Goal: Transaction & Acquisition: Obtain resource

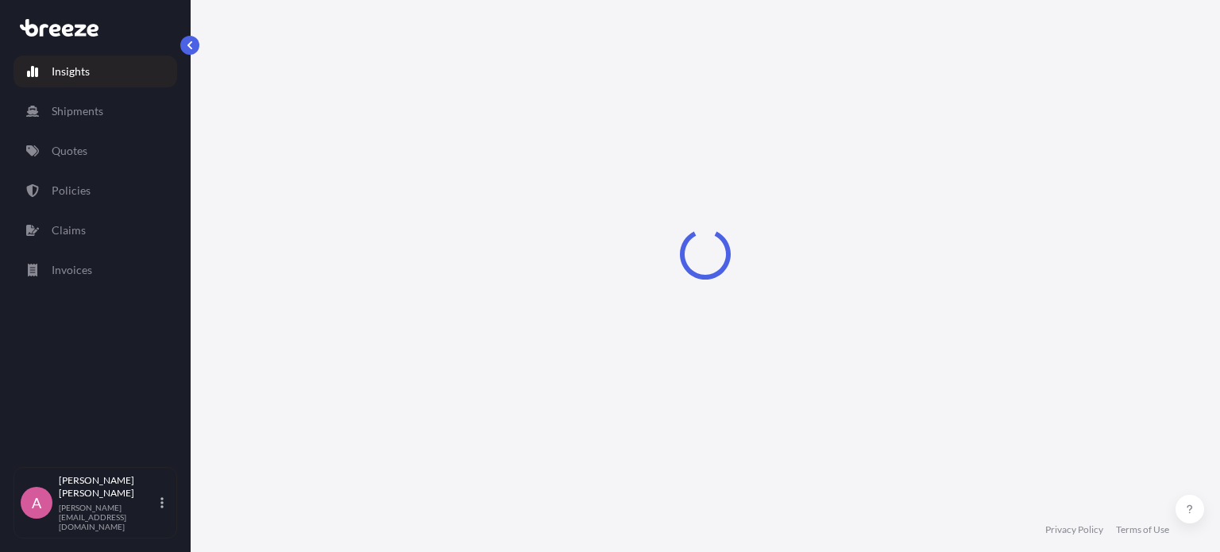
select select "2025"
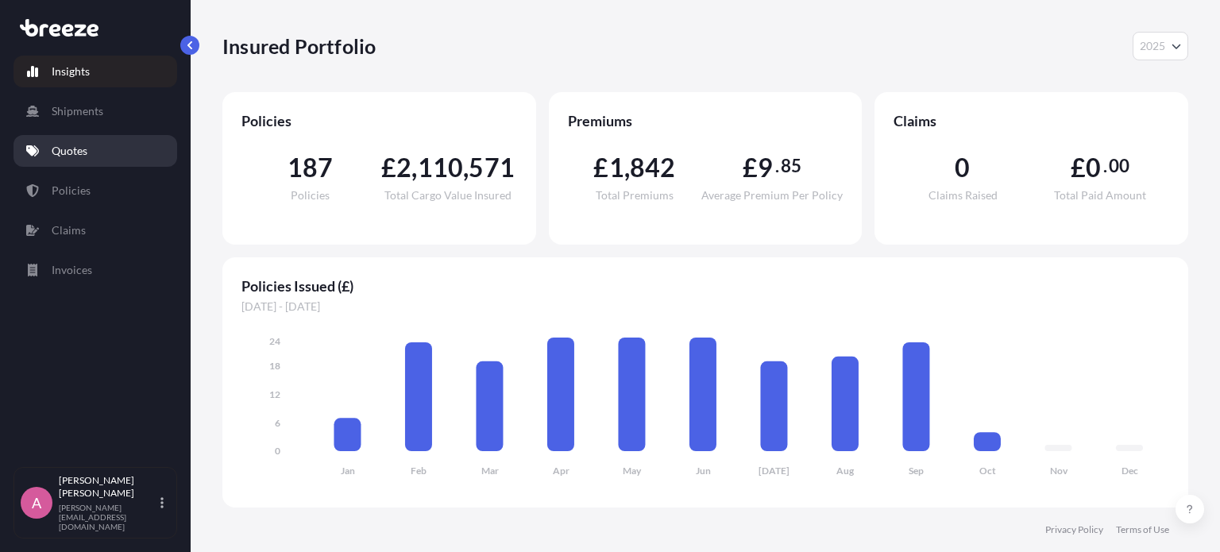
click at [95, 161] on link "Quotes" at bounding box center [96, 151] width 164 height 32
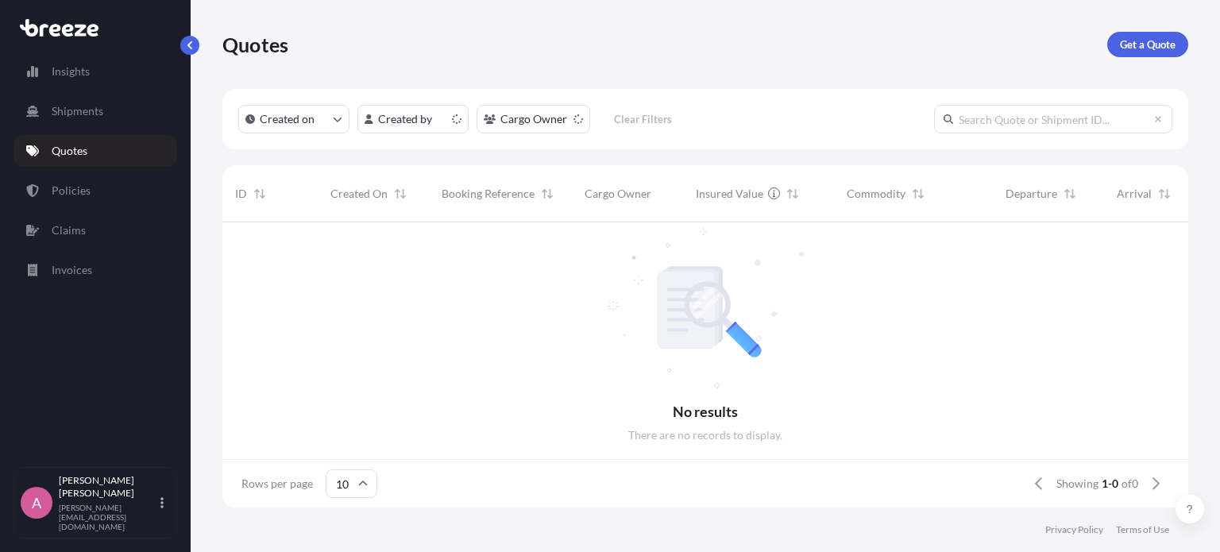
scroll to position [13, 13]
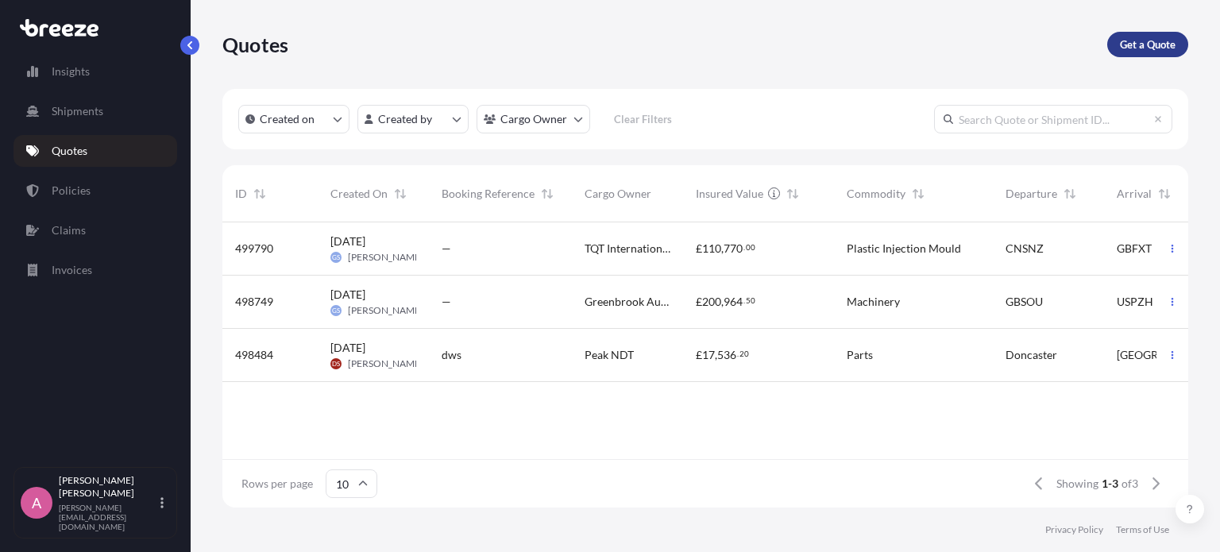
click at [1123, 50] on p "Get a Quote" at bounding box center [1148, 45] width 56 height 16
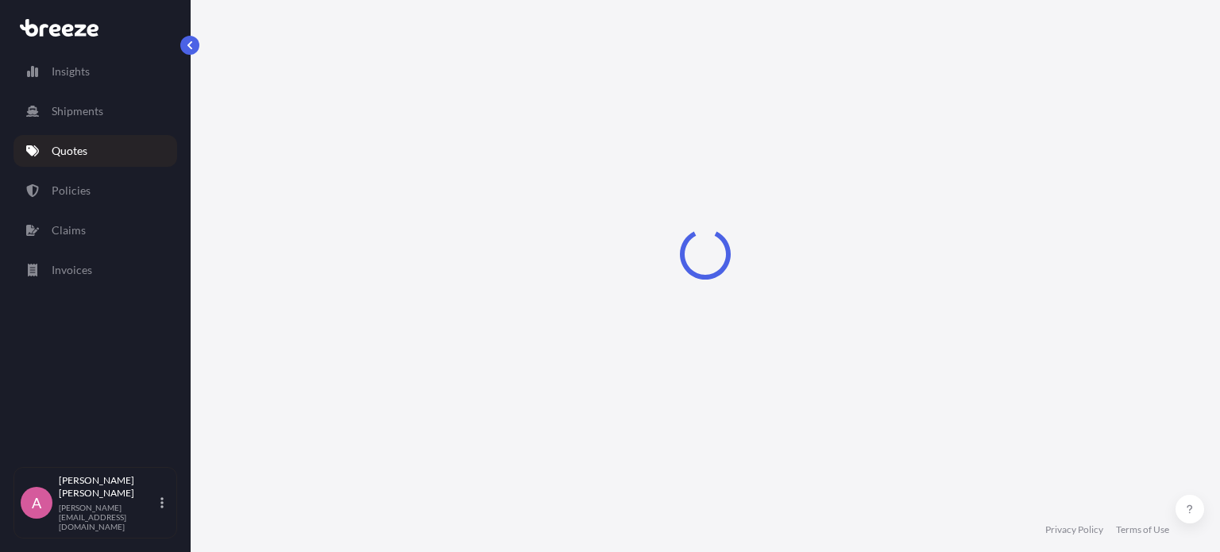
select select "Sea"
select select "1"
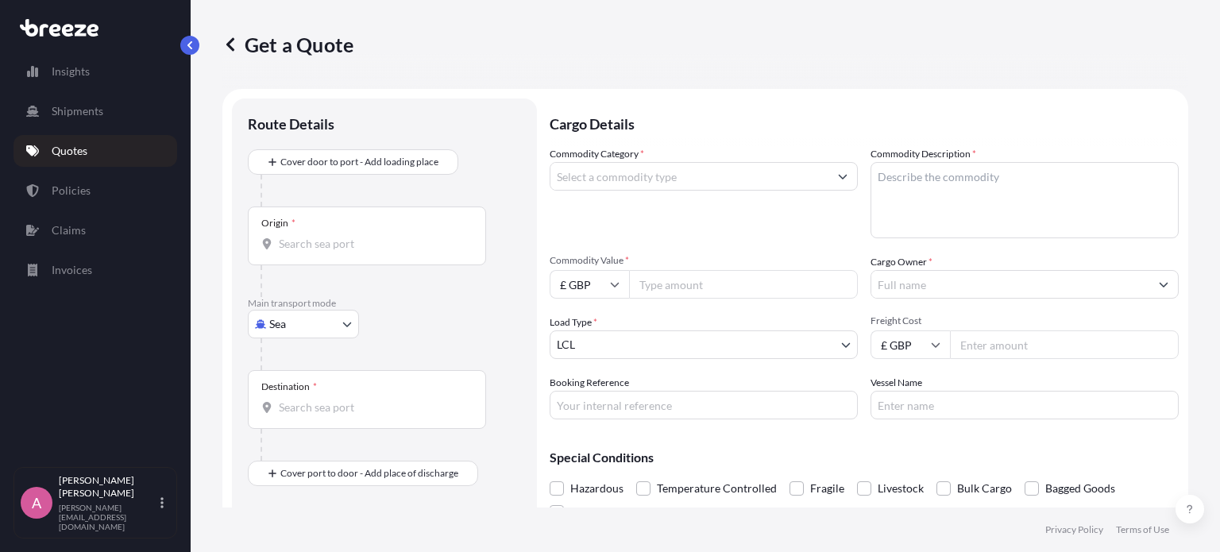
scroll to position [25, 0]
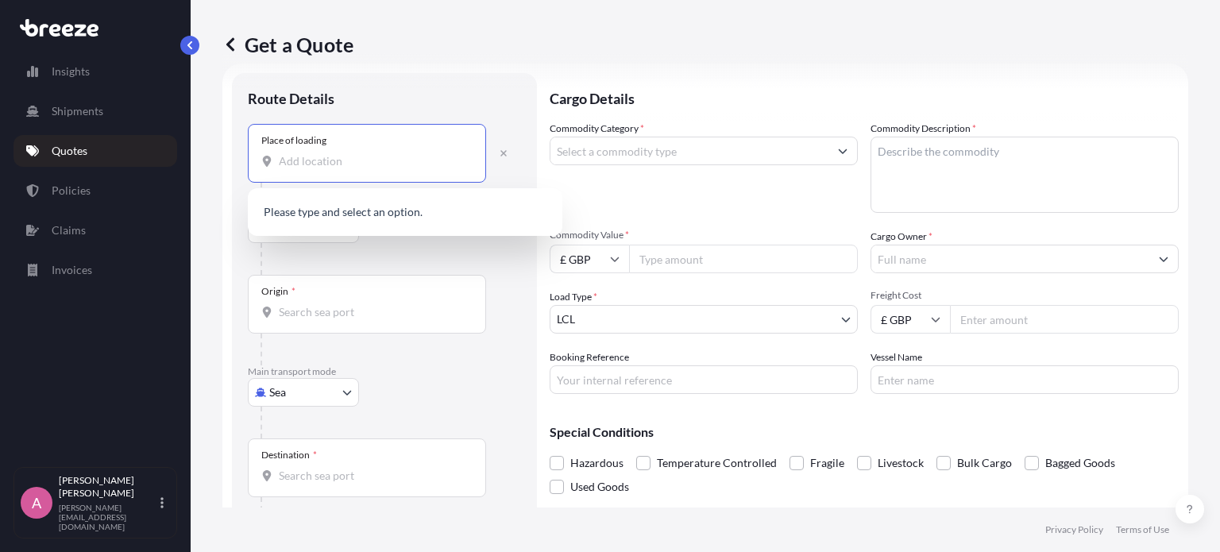
click at [351, 157] on input "Place of loading" at bounding box center [373, 161] width 188 height 16
paste input "S40 2WB"
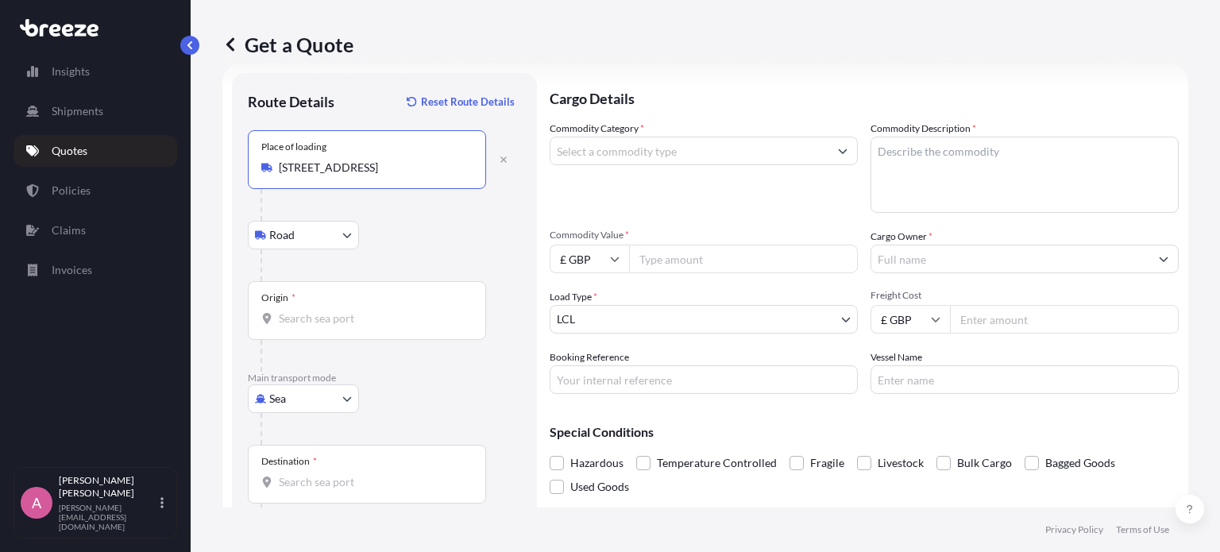
type input "[STREET_ADDRESS]"
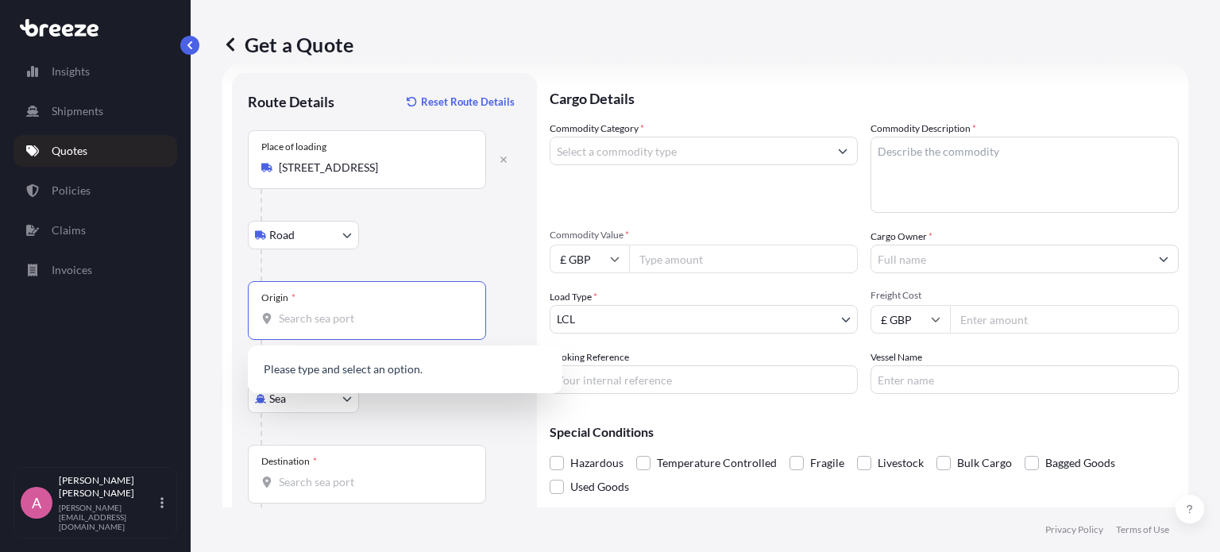
click at [358, 323] on input "Origin *" at bounding box center [373, 319] width 188 height 16
click at [368, 404] on div "Sea Sea Air Road Rail" at bounding box center [384, 399] width 273 height 29
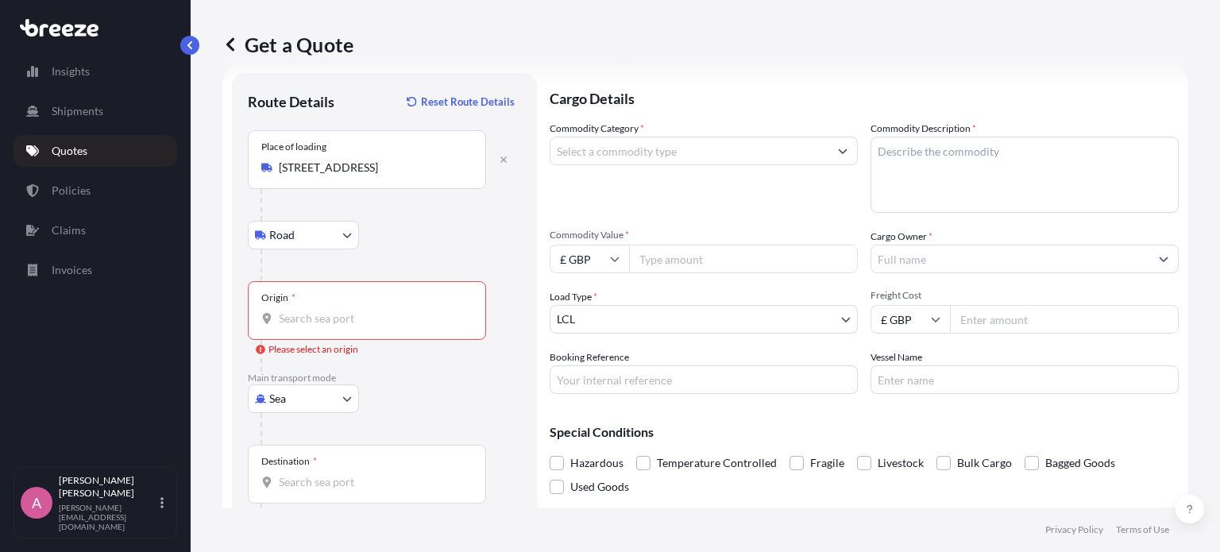
click at [337, 397] on body "0 options available. Insights Shipments Quotes Policies Claims Invoices A [PERS…" at bounding box center [610, 276] width 1220 height 552
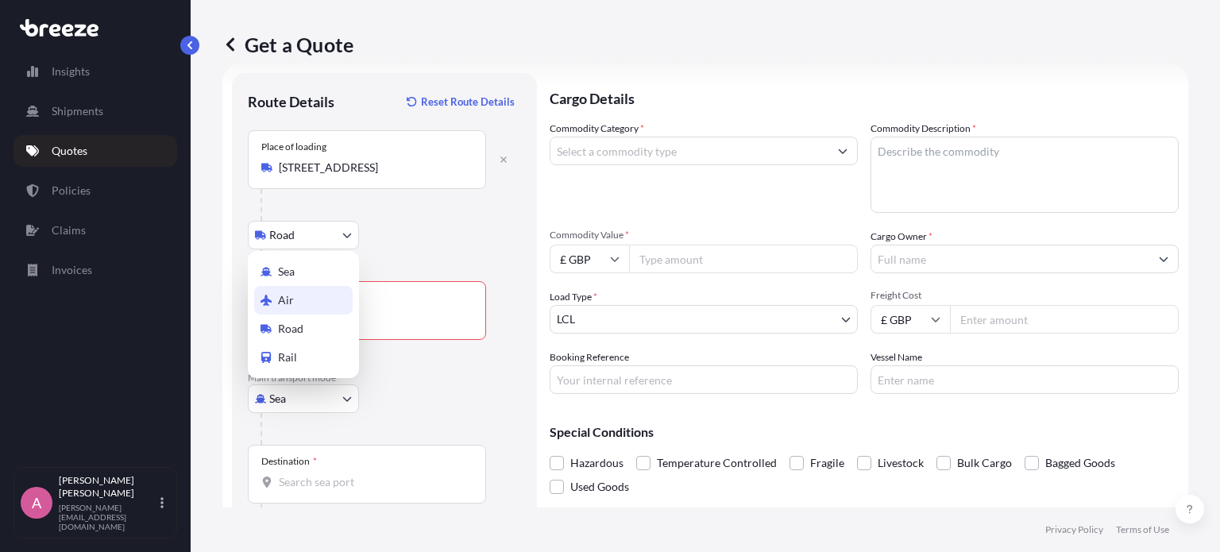
click at [328, 306] on div "Air" at bounding box center [303, 300] width 99 height 29
select select "Air"
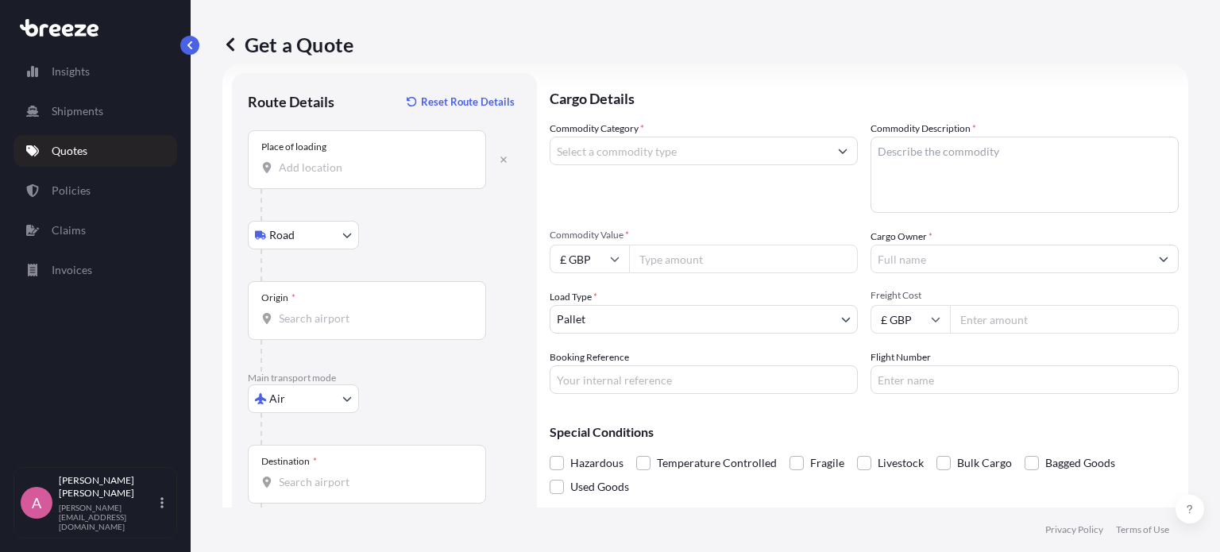
click at [353, 311] on input "Origin *" at bounding box center [373, 319] width 188 height 16
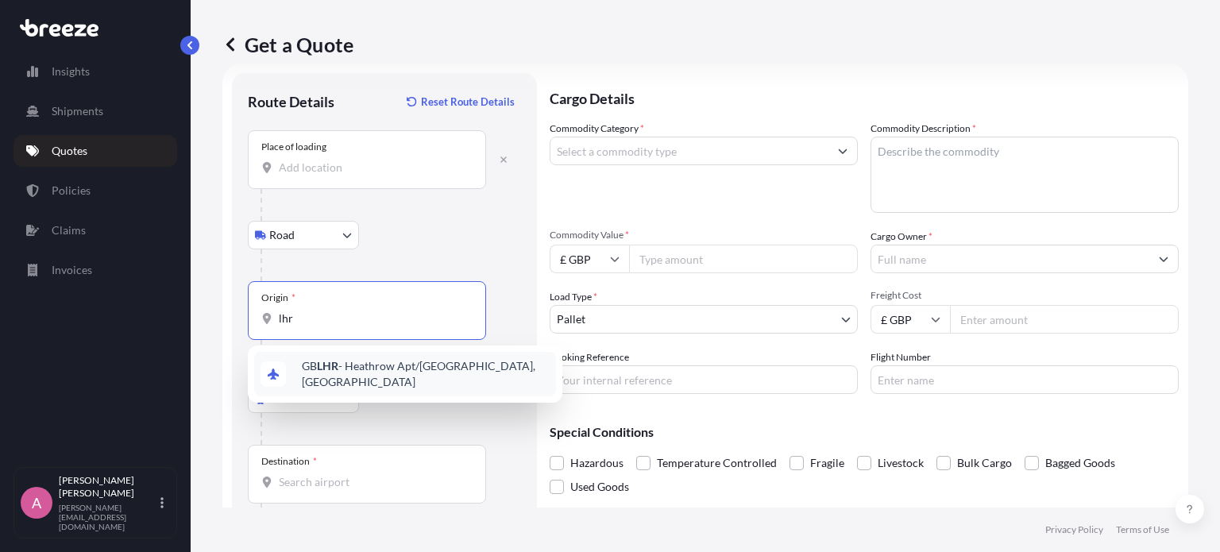
click at [392, 365] on span "GB LHR - Heathrow Apt/[GEOGRAPHIC_DATA], [GEOGRAPHIC_DATA]" at bounding box center [426, 374] width 248 height 32
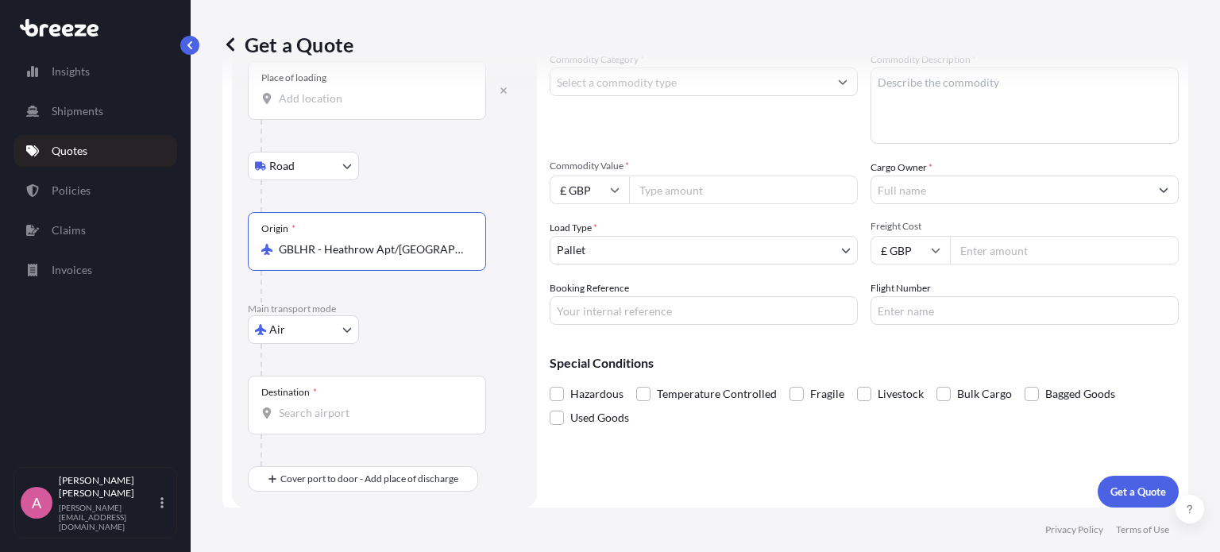
scroll to position [95, 0]
type input "GBLHR - Heathrow Apt/[GEOGRAPHIC_DATA], [GEOGRAPHIC_DATA]"
click at [396, 420] on div "Destination *" at bounding box center [367, 404] width 238 height 59
click at [396, 420] on input "Destination *" at bounding box center [373, 412] width 188 height 16
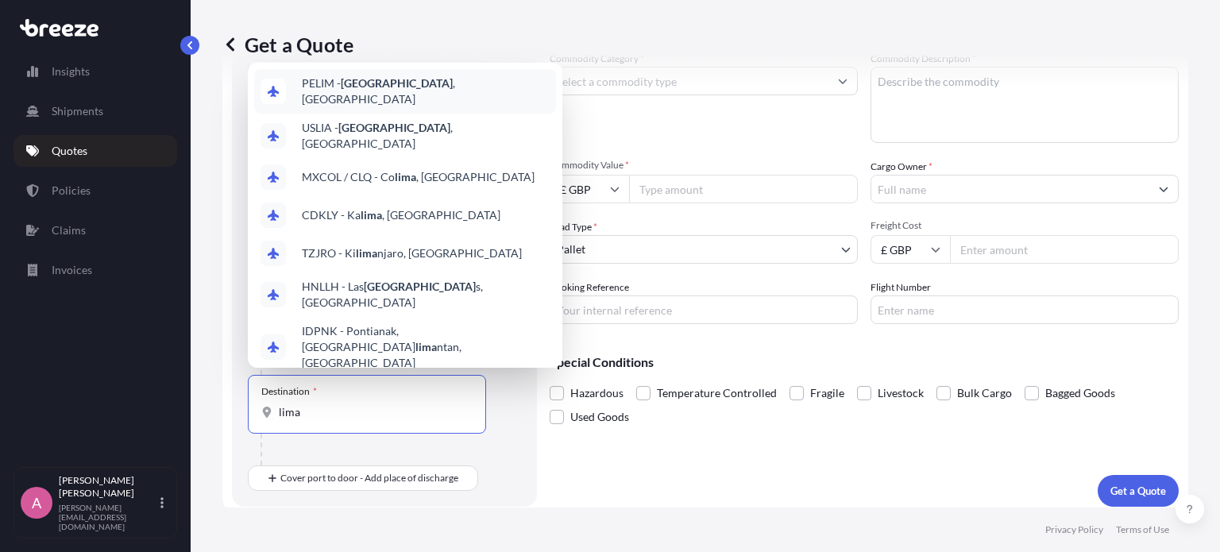
click at [424, 87] on div "PELIM - [GEOGRAPHIC_DATA] , [GEOGRAPHIC_DATA]" at bounding box center [405, 91] width 302 height 44
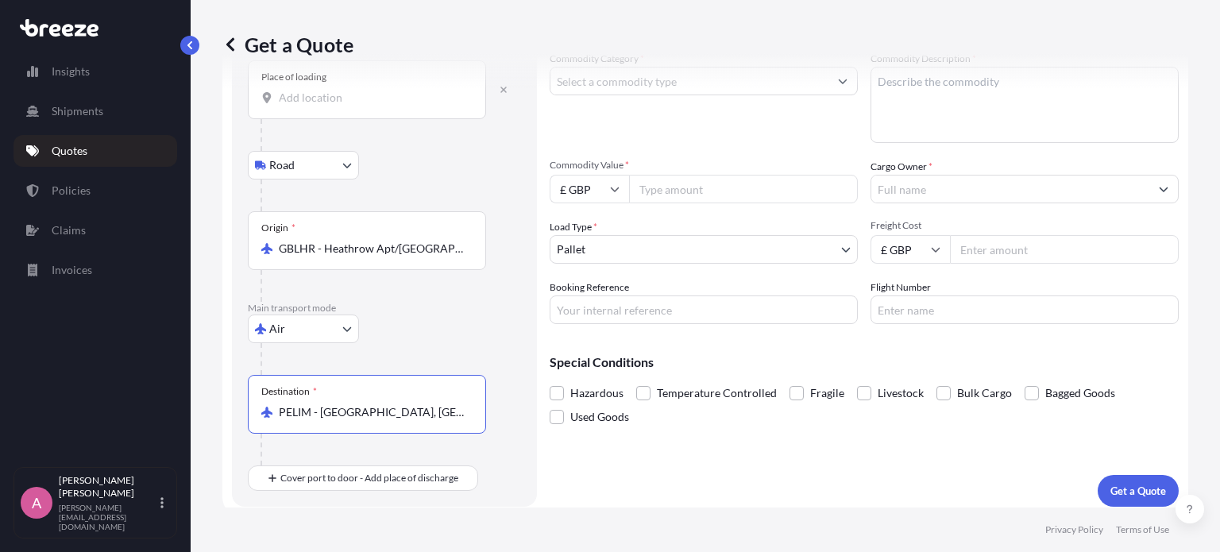
scroll to position [0, 0]
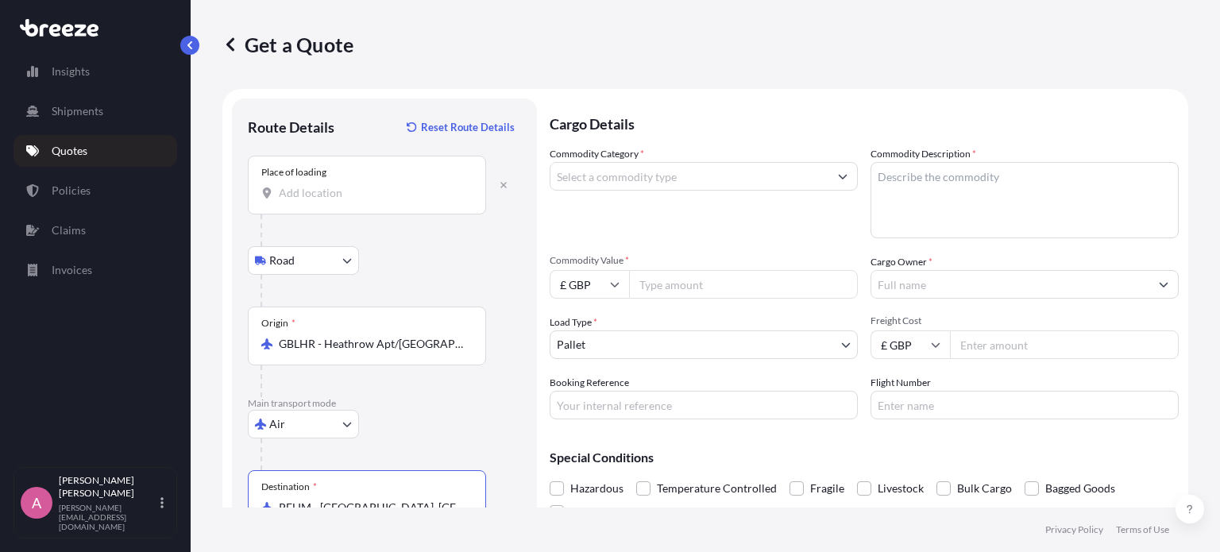
type input "PELIM - [GEOGRAPHIC_DATA], [GEOGRAPHIC_DATA]"
click at [683, 184] on input "Commodity Category *" at bounding box center [690, 176] width 278 height 29
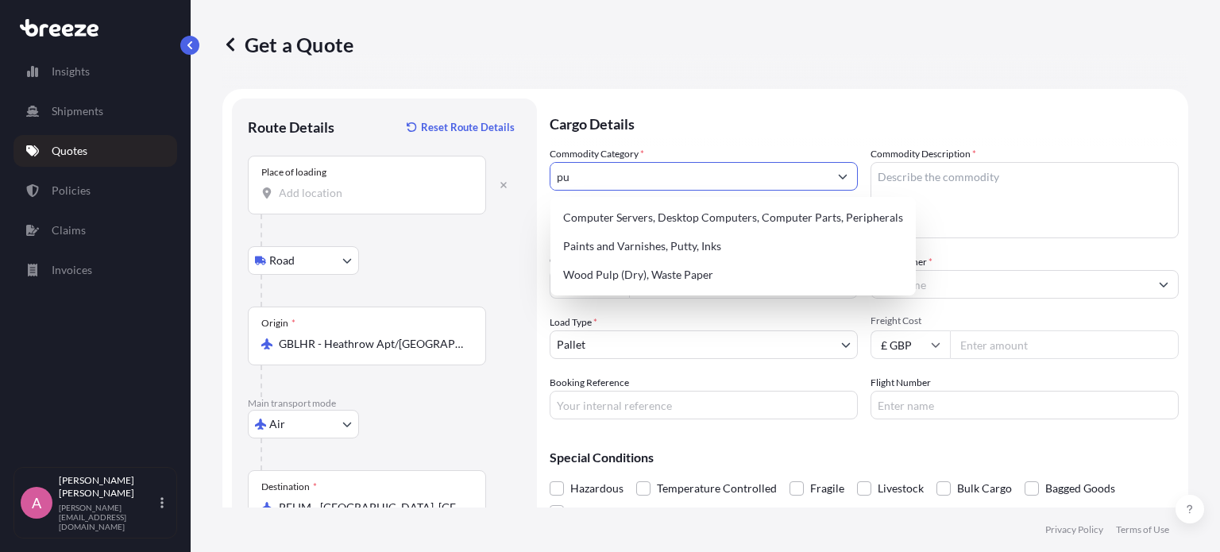
type input "p"
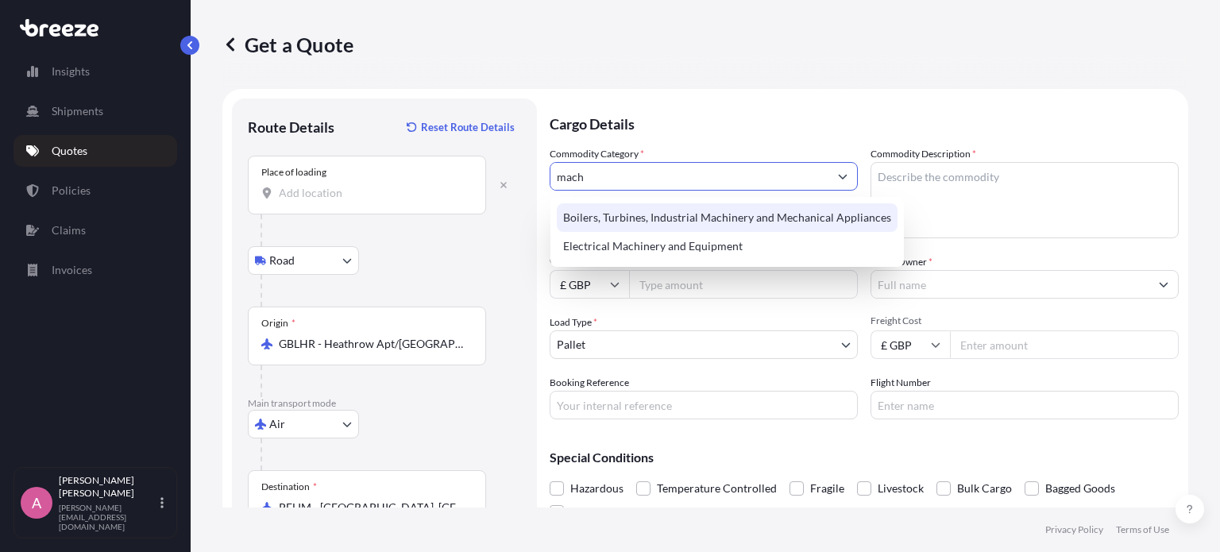
click at [738, 225] on div "Boilers, Turbines, Industrial Machinery and Mechanical Appliances" at bounding box center [727, 217] width 341 height 29
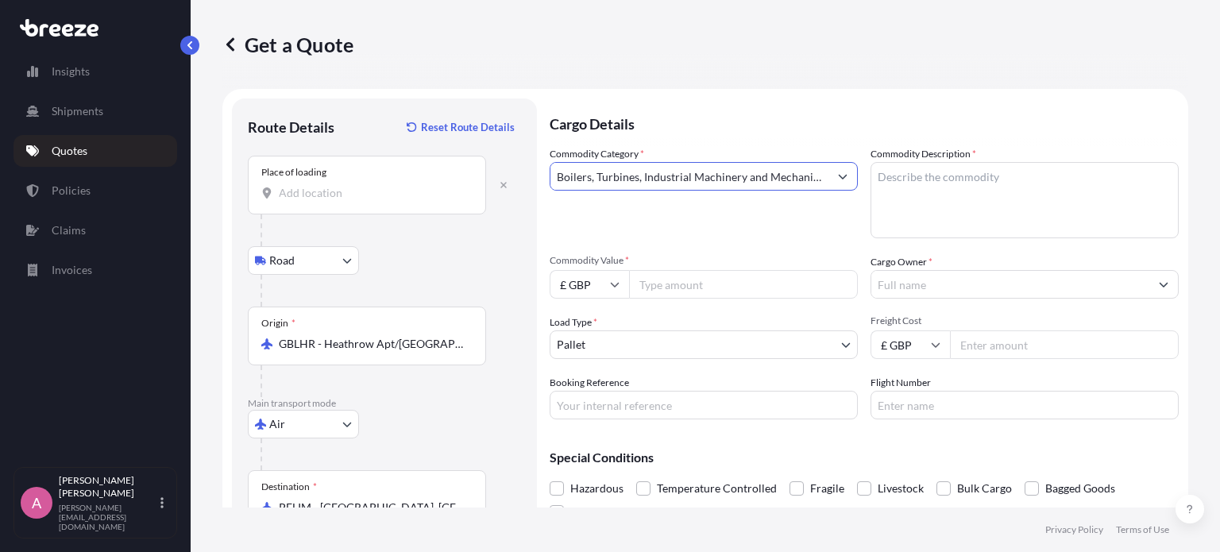
type input "Boilers, Turbines, Industrial Machinery and Mechanical Appliances"
click at [449, 260] on div "Road Road Rail" at bounding box center [384, 260] width 273 height 29
click at [992, 190] on textarea "Commodity Description *" at bounding box center [1025, 200] width 308 height 76
paste textarea "2 x Rotors S/Steel – Supplier Description. (E16B pump type) BDC0622521 8 x Rubb…"
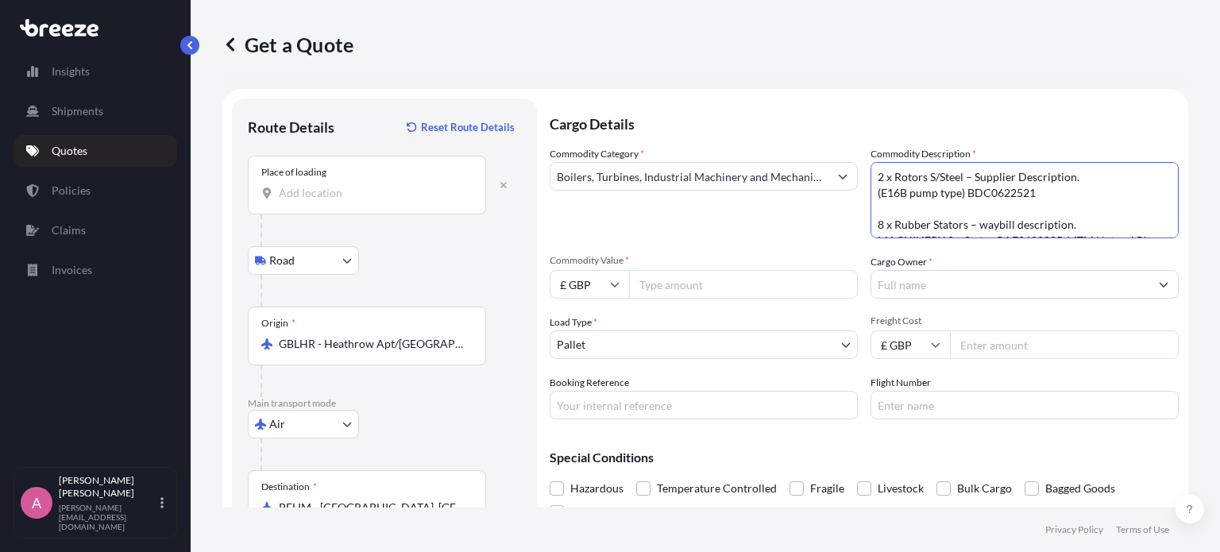
scroll to position [137, 0]
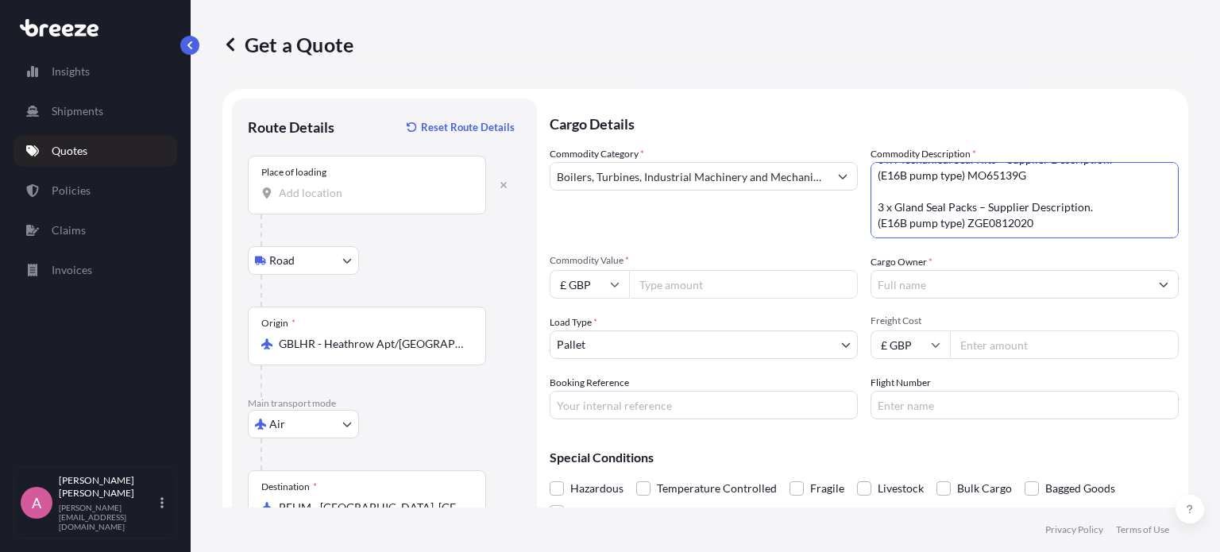
type textarea "2 x Rotors S/Steel – Supplier Description. (E16B pump type) BDC0622521 8 x Rubb…"
click at [772, 212] on div "Commodity Category * Boilers, Turbines, Industrial Machinery and Mechanical App…" at bounding box center [704, 192] width 308 height 92
click at [694, 280] on input "Commodity Value *" at bounding box center [743, 284] width 229 height 29
type input "9000"
click at [702, 238] on div "Commodity Category * Boilers, Turbines, Industrial Machinery and Mechanical App…" at bounding box center [704, 192] width 308 height 92
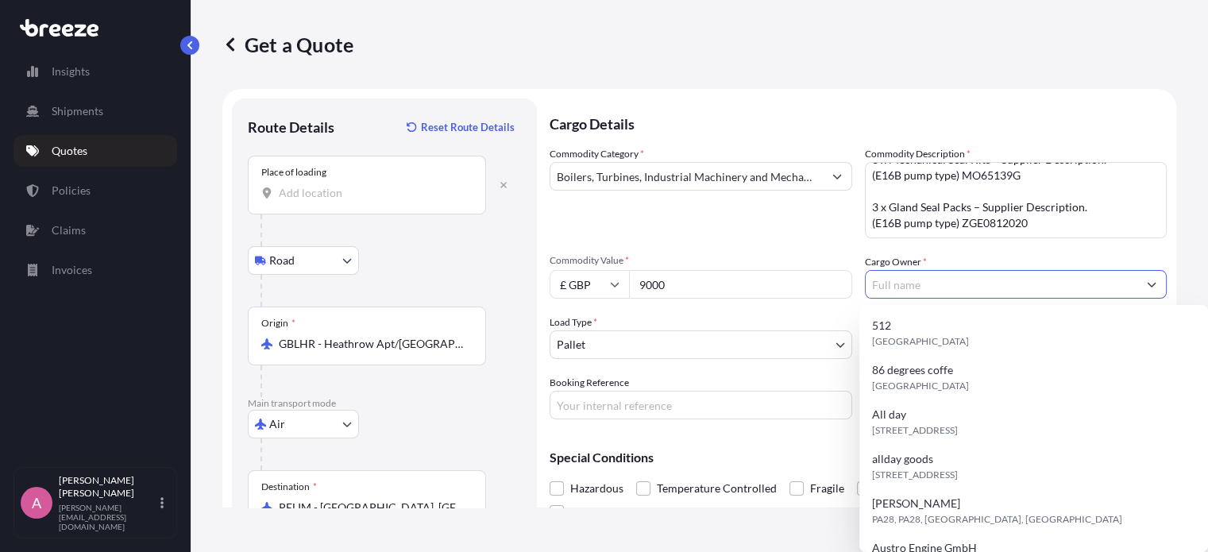
click at [887, 288] on input "Cargo Owner *" at bounding box center [1002, 284] width 273 height 29
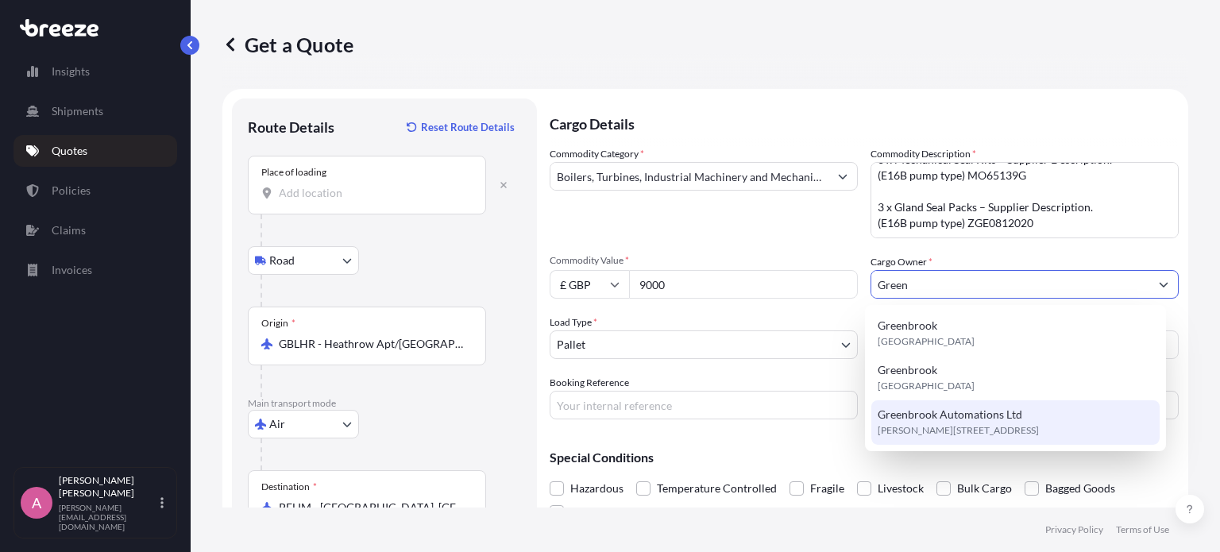
click at [962, 416] on span "Greenbrook Automations Ltd" at bounding box center [950, 415] width 145 height 16
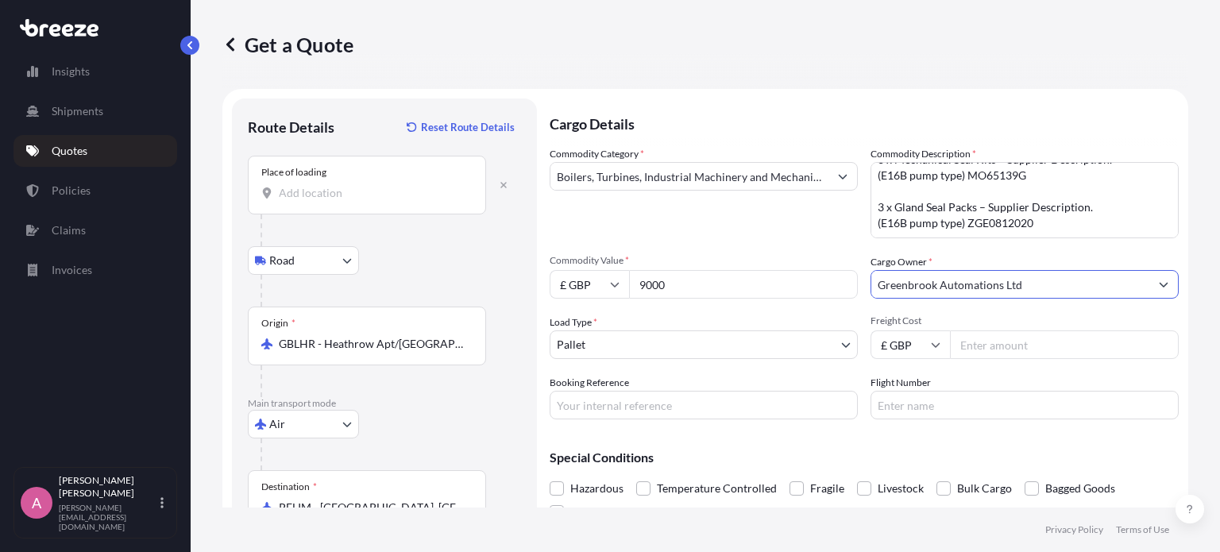
type input "Greenbrook Automations Ltd"
click at [709, 400] on input "Booking Reference" at bounding box center [704, 405] width 308 height 29
type input "Q0152"
click at [747, 377] on div "Booking Reference Q0152" at bounding box center [704, 397] width 308 height 44
click at [972, 352] on input "Freight Cost" at bounding box center [1064, 345] width 229 height 29
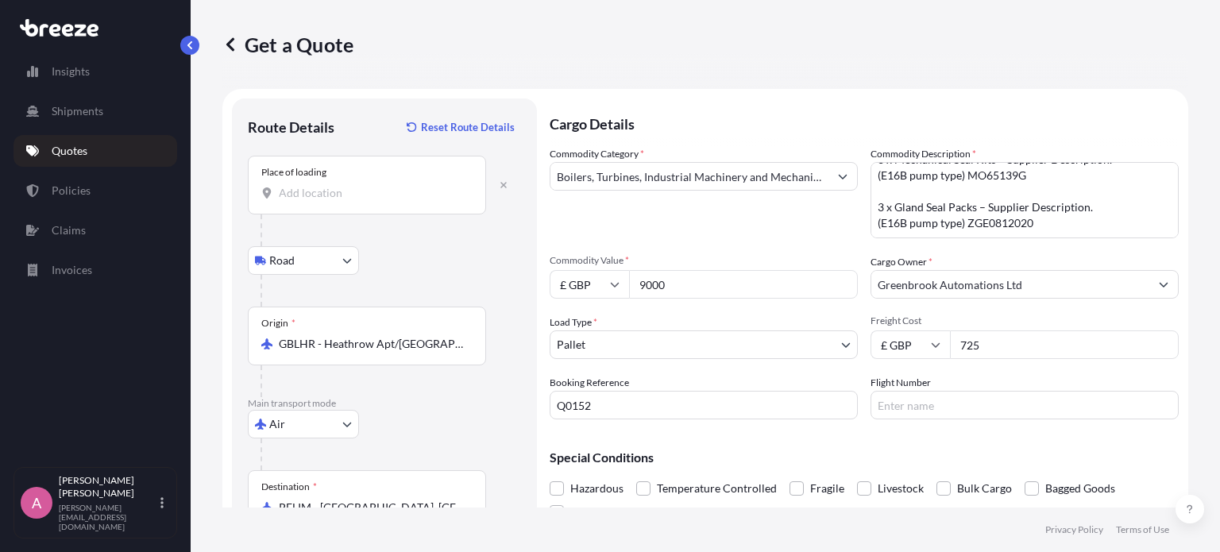
type input "725"
click at [775, 381] on div "Booking Reference Q0152" at bounding box center [704, 397] width 308 height 44
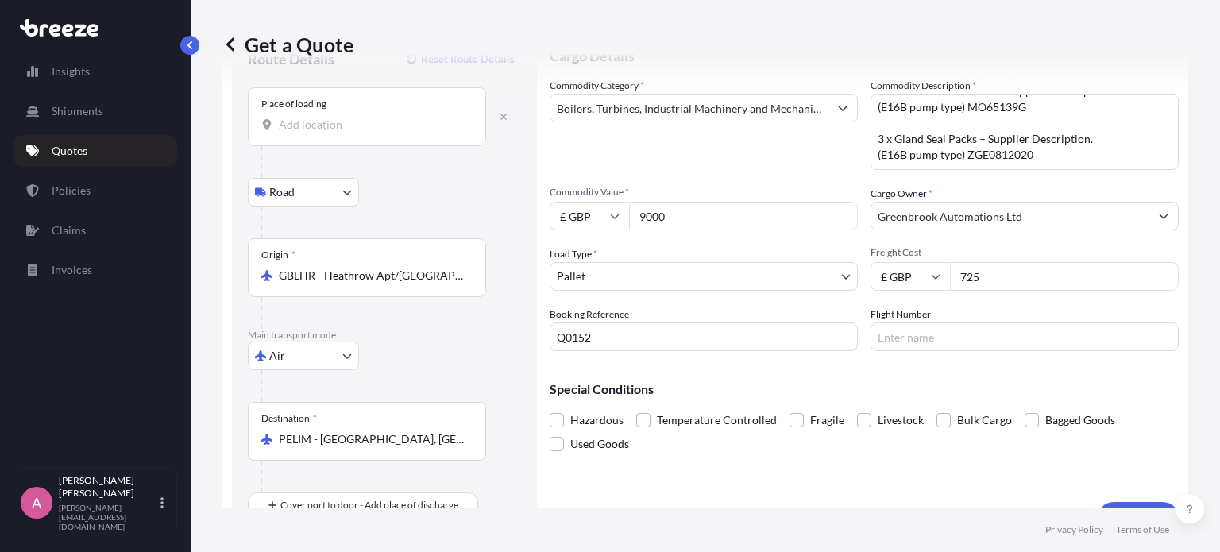
scroll to position [102, 0]
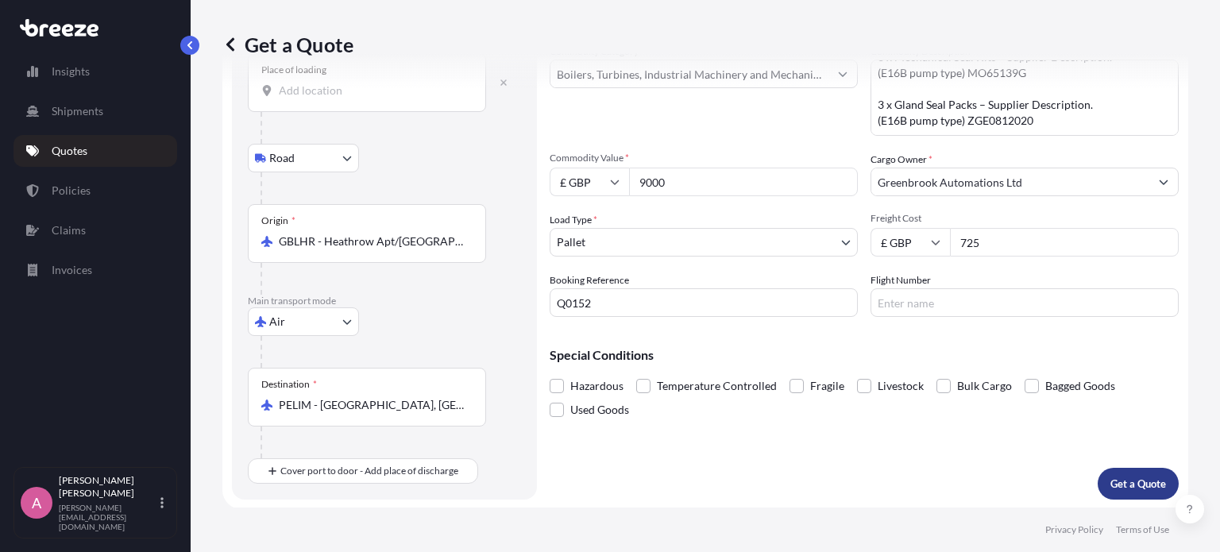
click at [1120, 479] on p "Get a Quote" at bounding box center [1139, 484] width 56 height 16
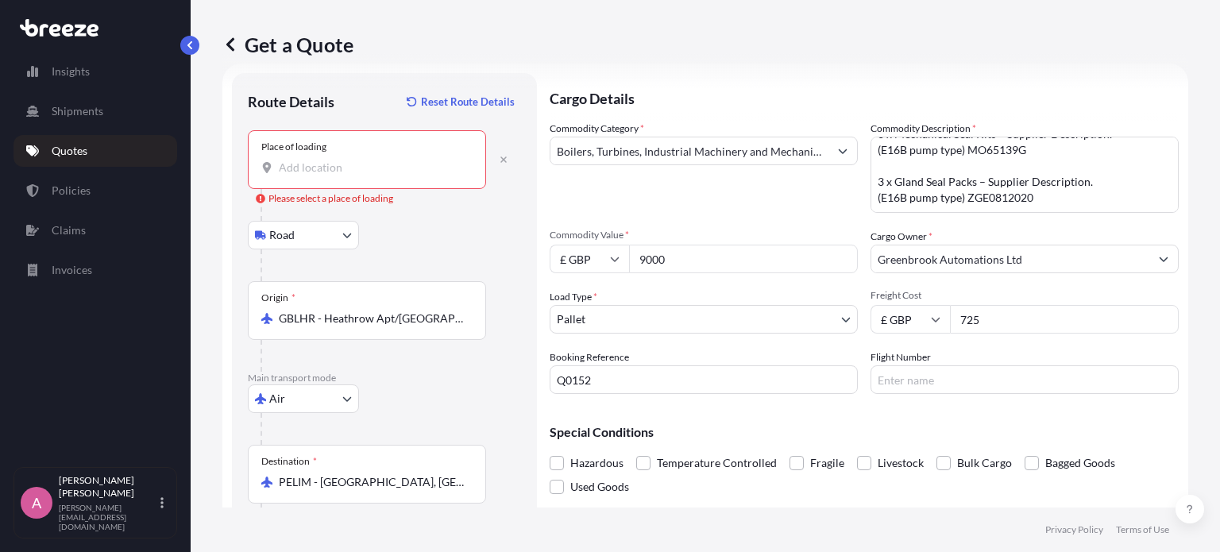
scroll to position [32, 0]
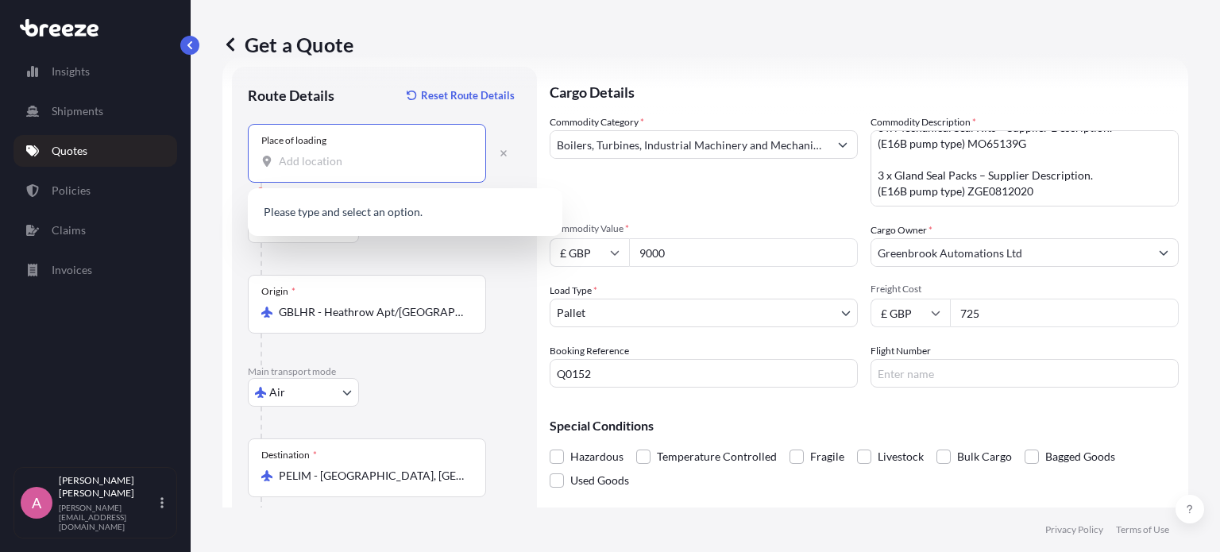
click at [374, 168] on input "Place of loading Please select a place of loading" at bounding box center [373, 161] width 188 height 16
click at [390, 164] on input "Place of loading Please select a place of loading" at bounding box center [373, 161] width 188 height 16
click at [354, 110] on div "Route Details Reset Route Details" at bounding box center [384, 103] width 273 height 41
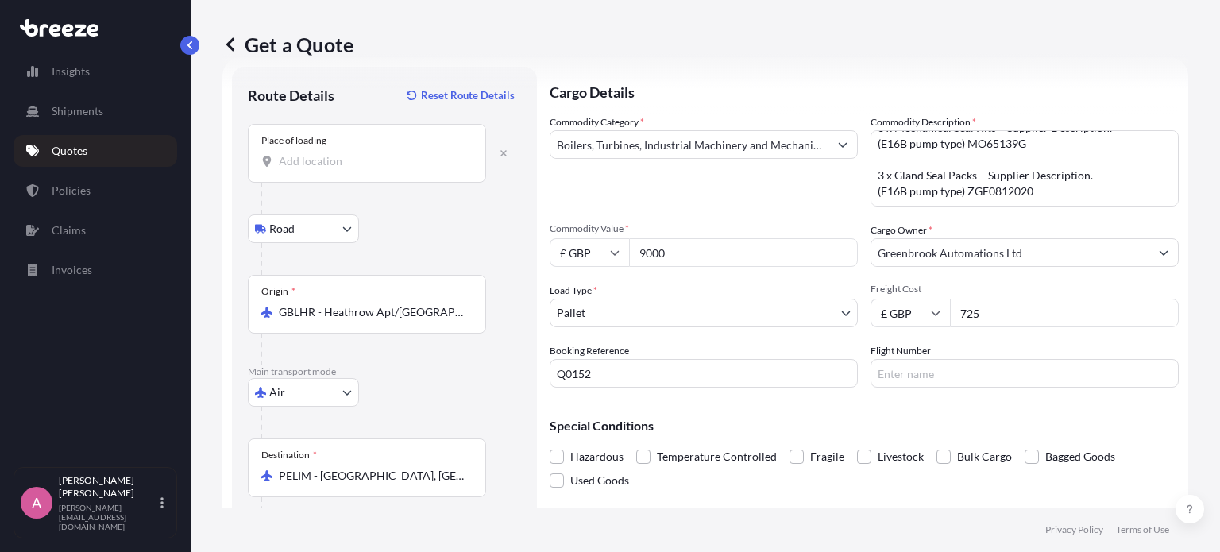
click at [353, 164] on input "Place of loading" at bounding box center [373, 161] width 188 height 16
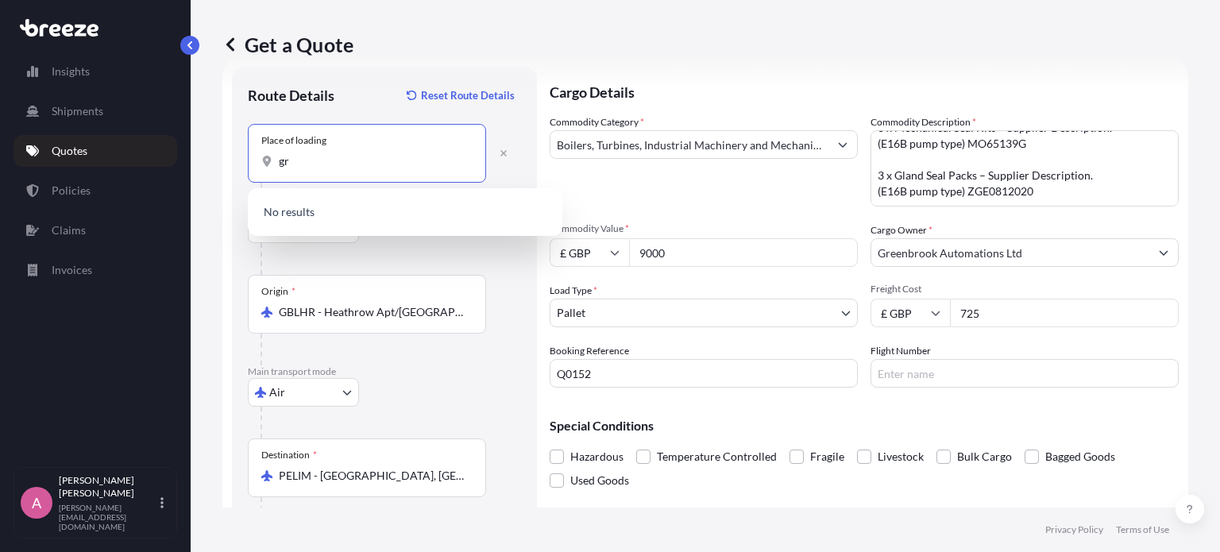
type input "g"
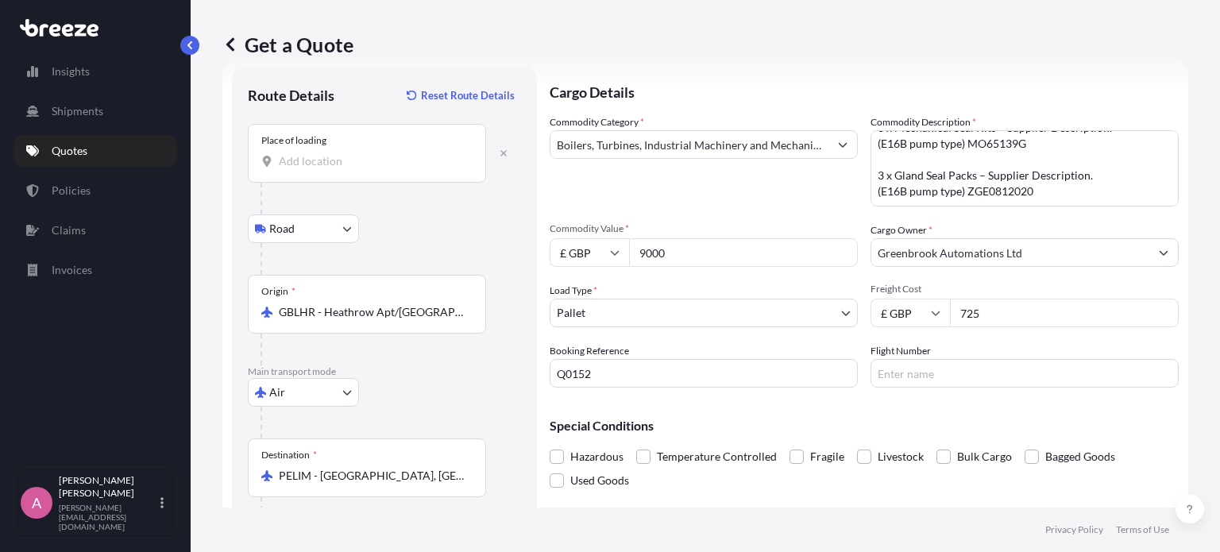
click at [336, 170] on div "Place of loading" at bounding box center [367, 153] width 238 height 59
click at [336, 169] on input "Place of loading" at bounding box center [373, 161] width 188 height 16
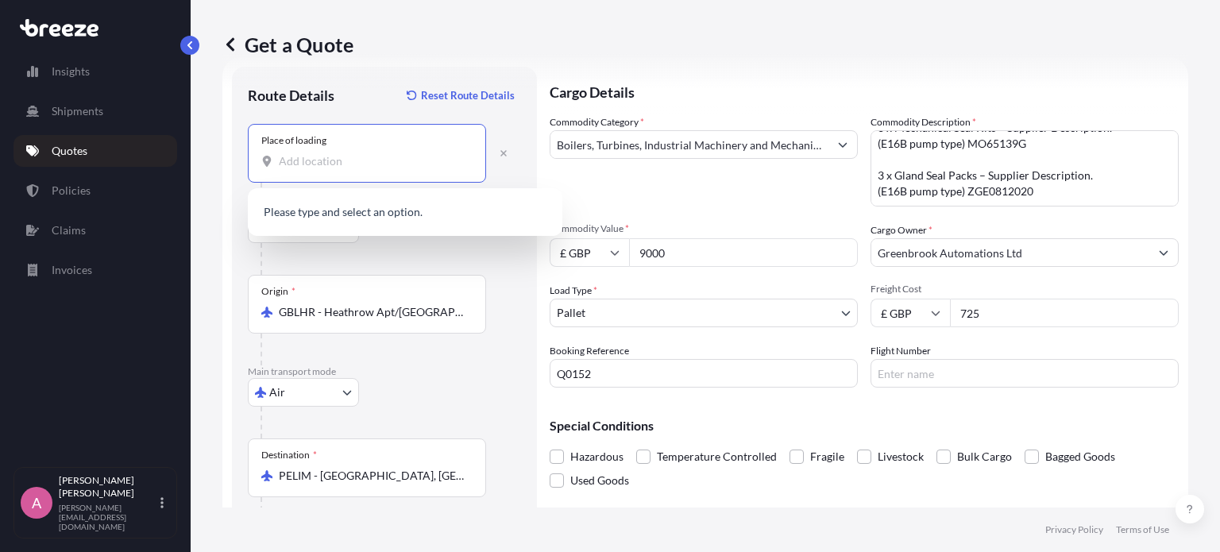
click at [344, 165] on input "Place of loading" at bounding box center [373, 161] width 188 height 16
paste input "S40 2WB"
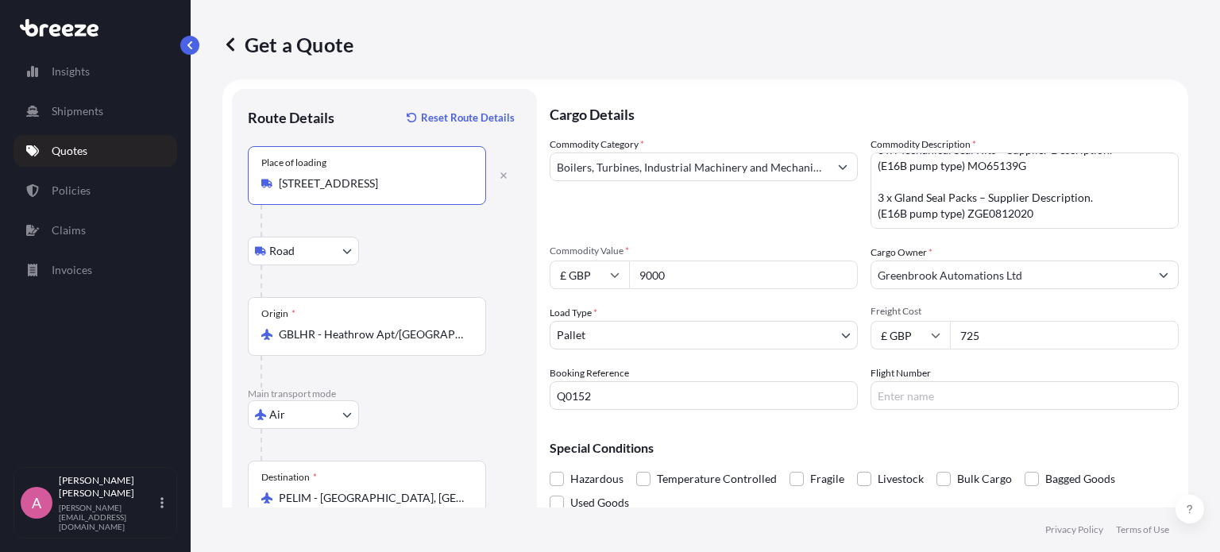
scroll to position [102, 0]
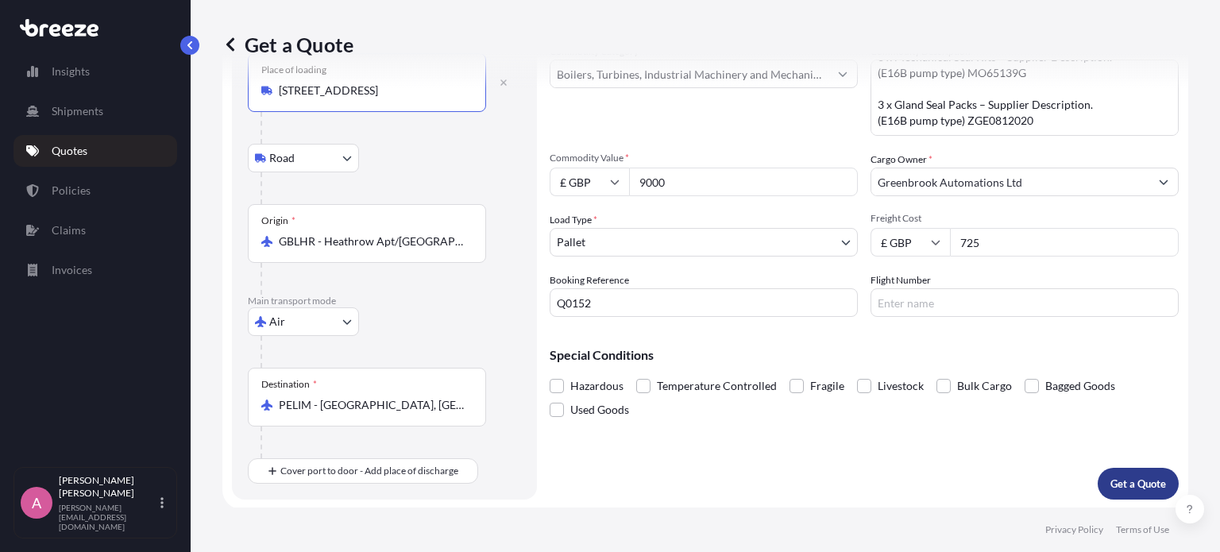
type input "[STREET_ADDRESS]"
click at [1139, 485] on p "Get a Quote" at bounding box center [1139, 484] width 56 height 16
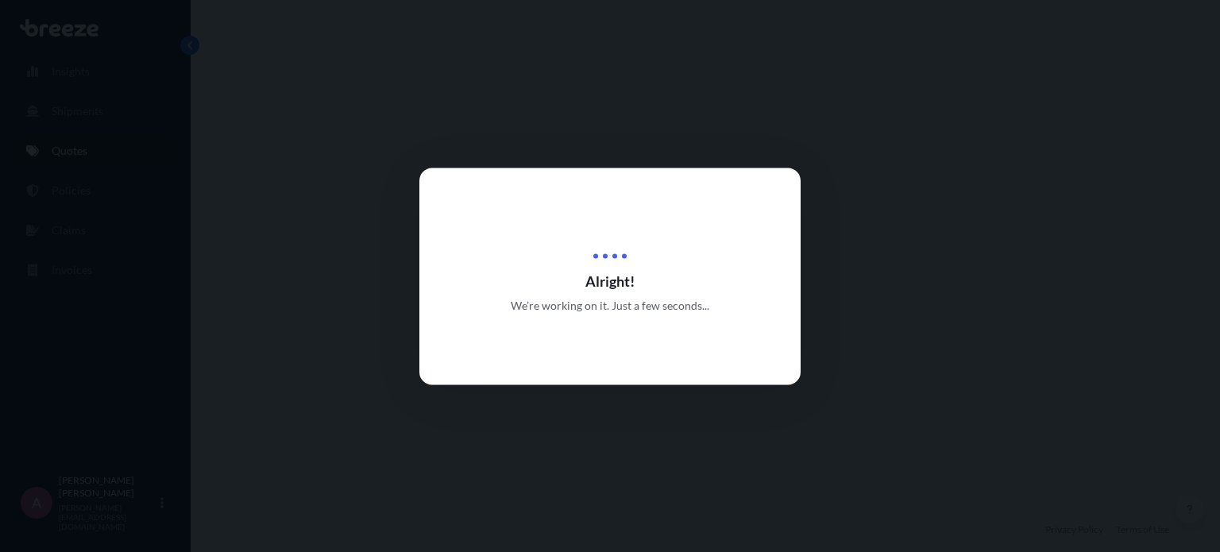
select select "Road"
select select "Air"
select select "1"
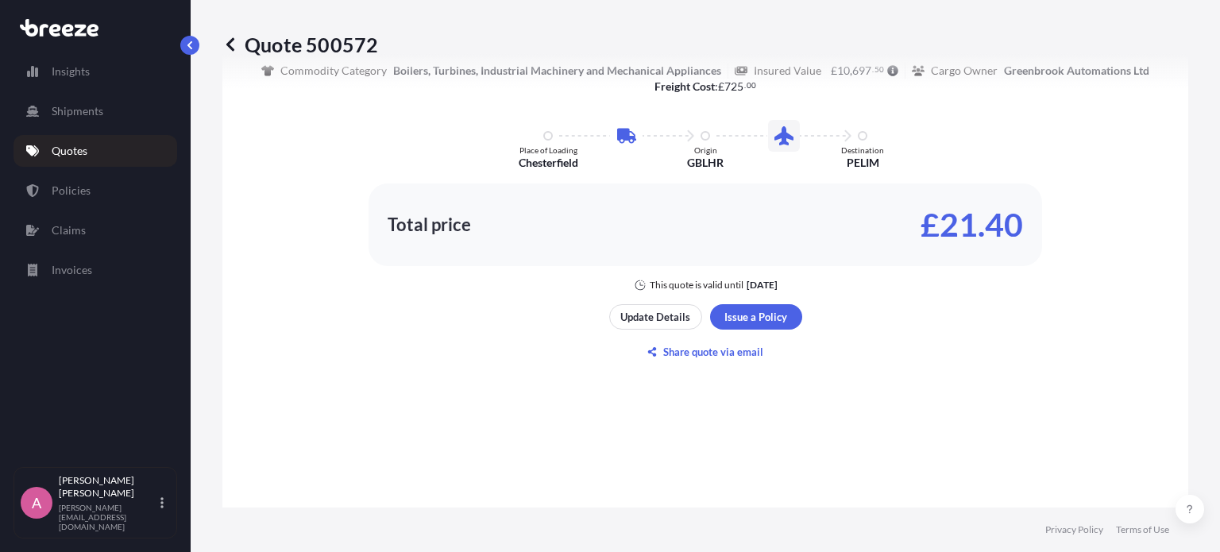
scroll to position [899, 0]
click at [744, 350] on p "Share quote via email" at bounding box center [713, 352] width 100 height 16
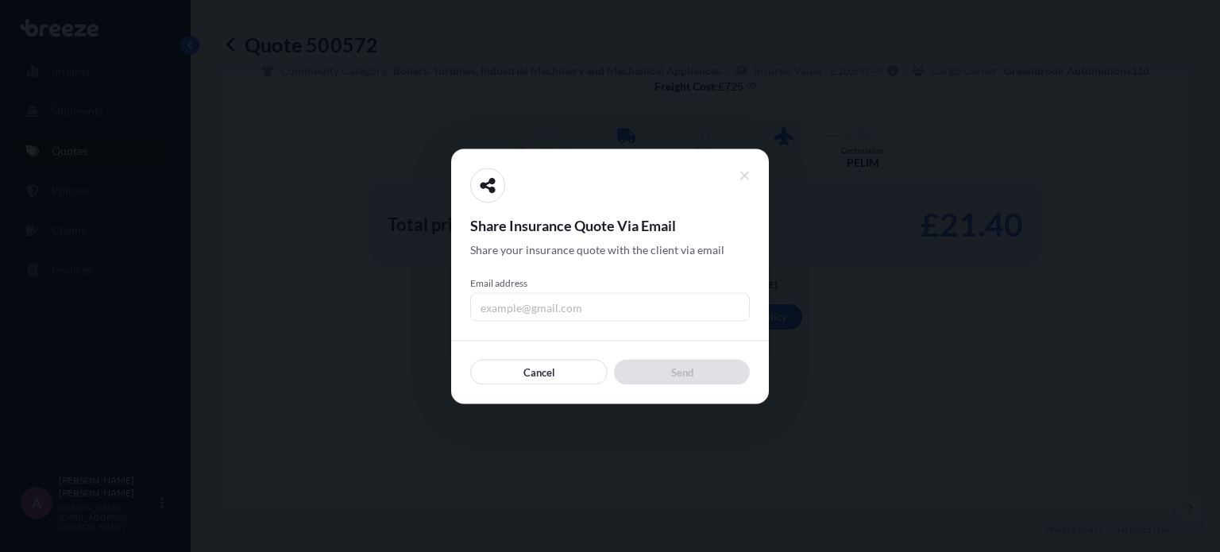
click at [550, 307] on input "Email address" at bounding box center [610, 306] width 280 height 29
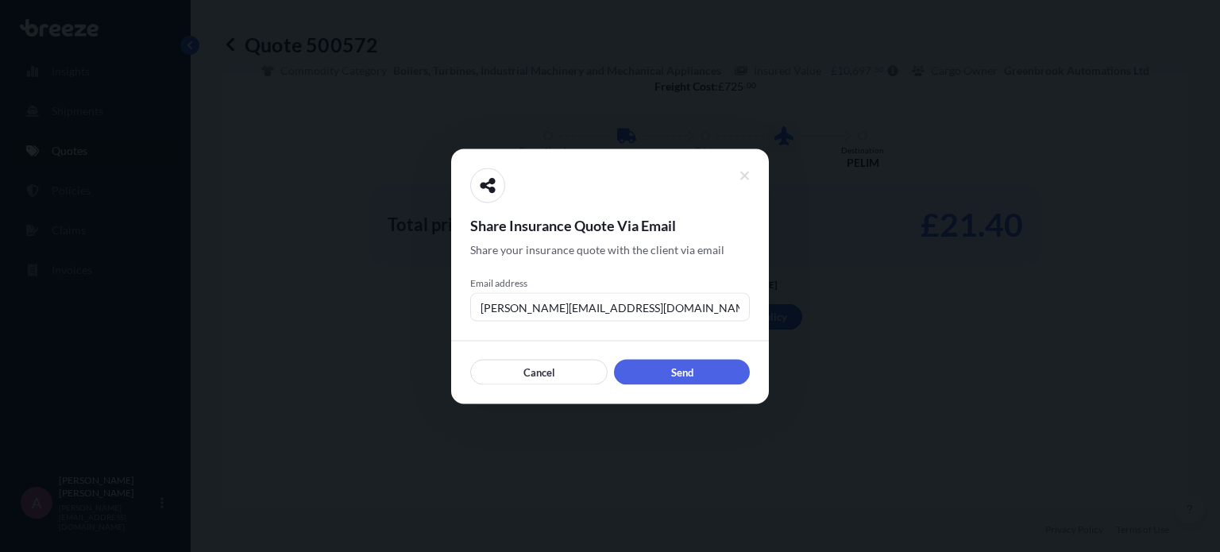
type input "[PERSON_NAME][EMAIL_ADDRESS][DOMAIN_NAME]"
